Goal: Browse casually

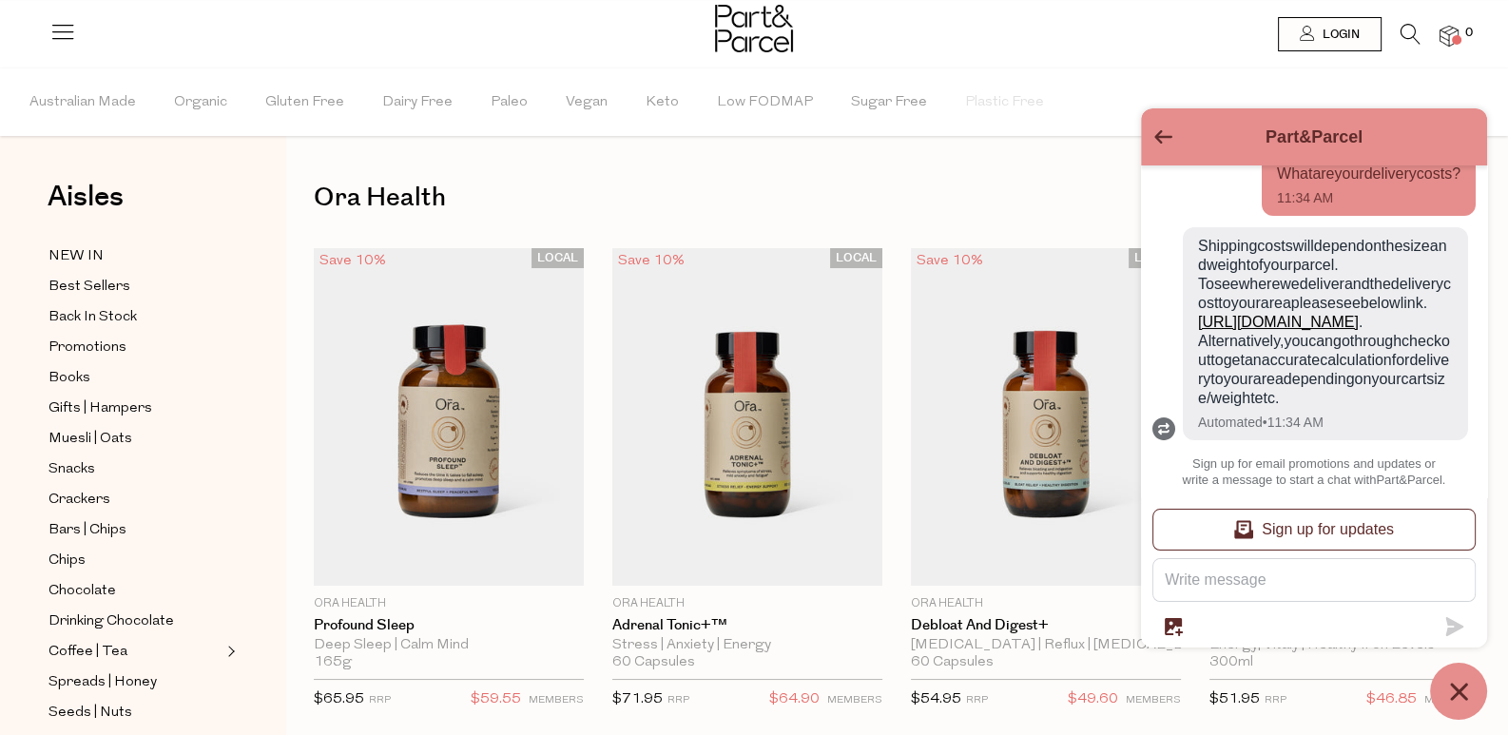
scroll to position [94, 0]
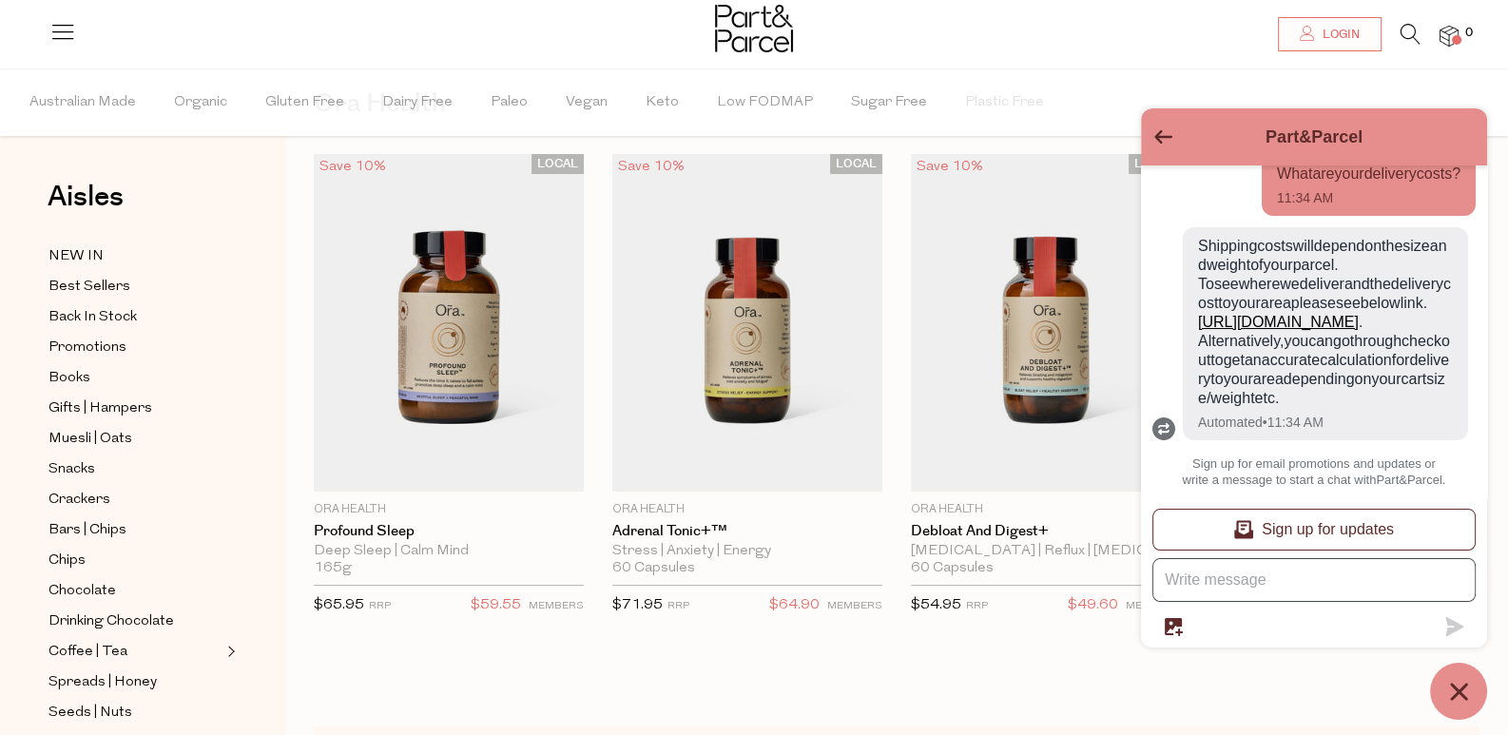
click at [1163, 137] on icon "Go back to the main screen" at bounding box center [1164, 136] width 18 height 13
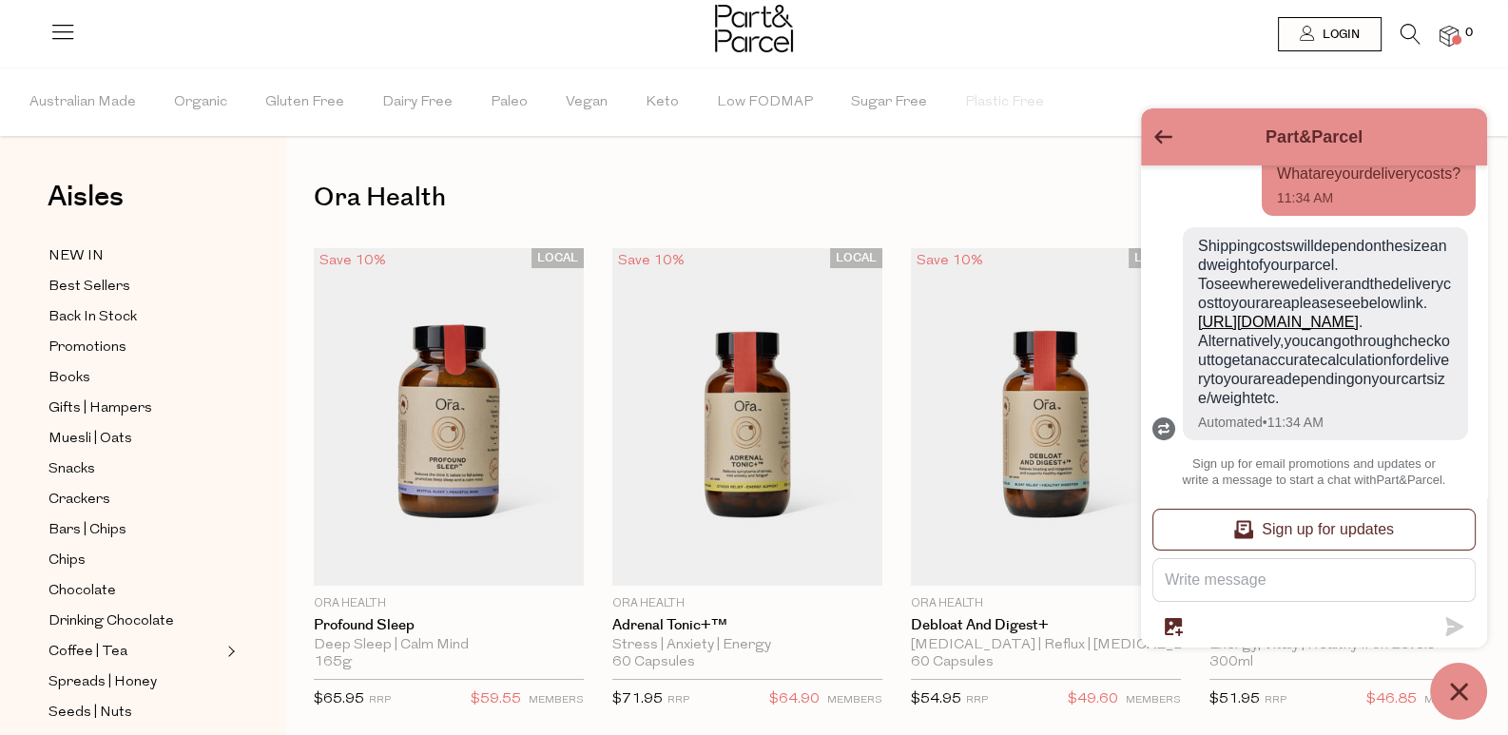
click at [1167, 139] on icon "Go back to the main screen" at bounding box center [1164, 136] width 18 height 13
click at [1158, 135] on icon "Go back to the main screen" at bounding box center [1164, 136] width 18 height 13
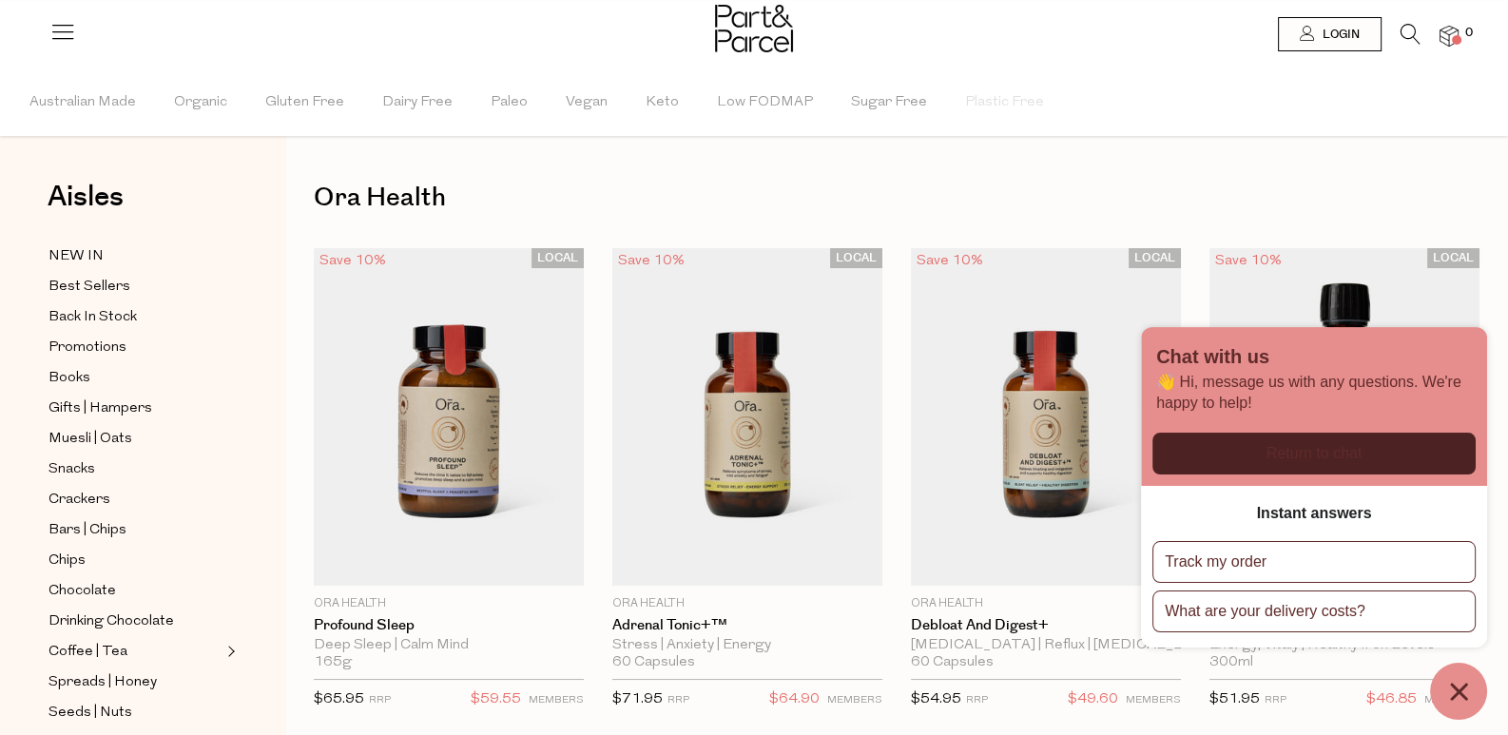
click at [1393, 226] on div "Ora Health Close Browse Aisles Clear All Filter Clear Australian Made Organic G…" at bounding box center [896, 618] width 1223 height 1234
